Goal: Task Accomplishment & Management: Manage account settings

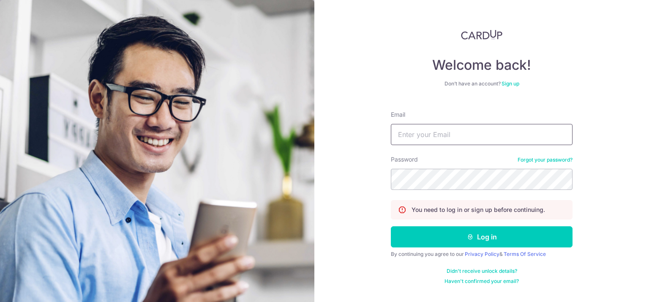
click at [466, 138] on input "Email" at bounding box center [482, 134] width 182 height 21
type input "[PERSON_NAME][EMAIL_ADDRESS][DOMAIN_NAME]"
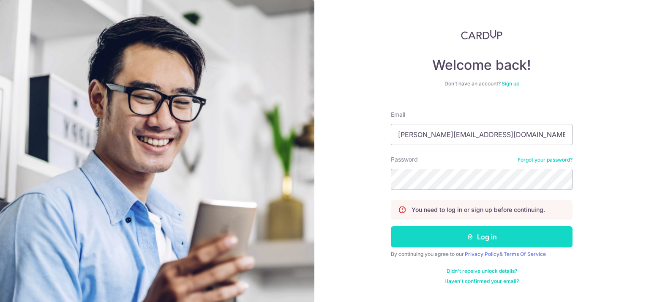
click at [457, 234] on button "Log in" at bounding box center [482, 236] width 182 height 21
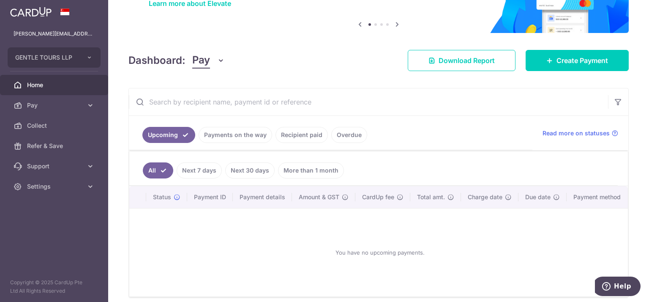
scroll to position [114, 0]
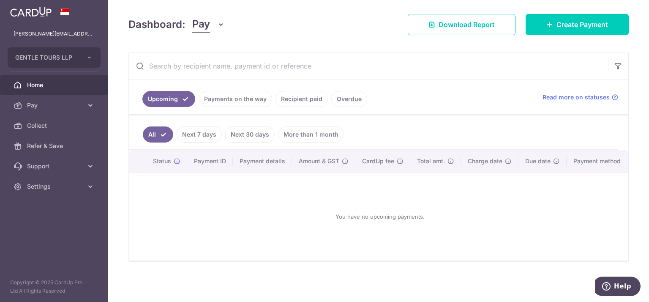
click at [337, 97] on link "Overdue" at bounding box center [349, 99] width 36 height 16
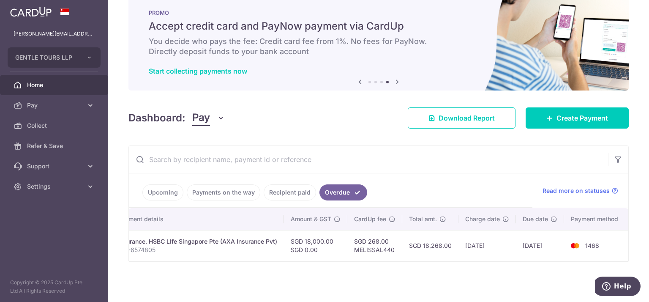
scroll to position [0, 0]
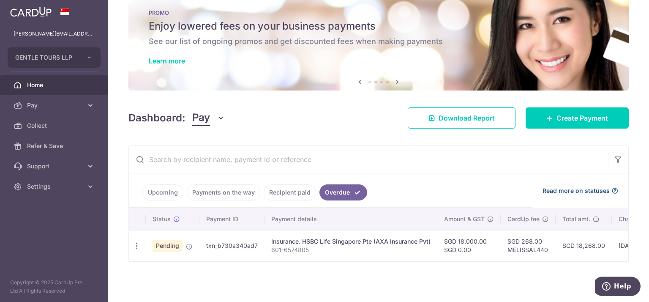
click at [611, 187] on icon at bounding box center [614, 190] width 7 height 7
